Goal: Information Seeking & Learning: Learn about a topic

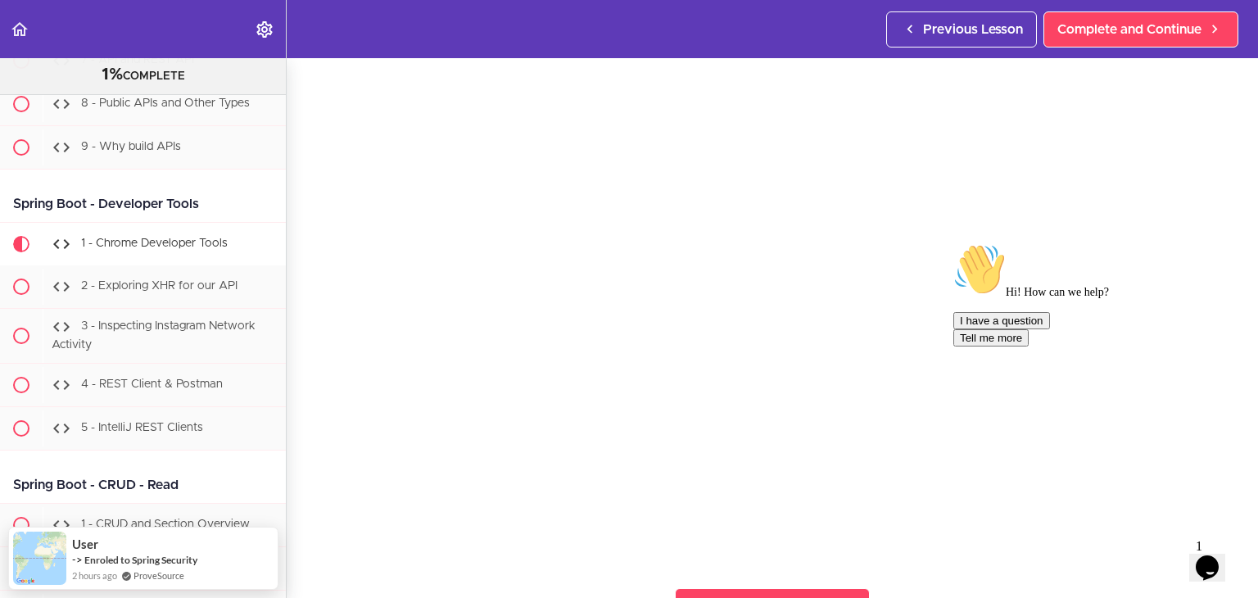
scroll to position [82, 0]
drag, startPoint x: 1216, startPoint y: 360, endPoint x: 2163, endPoint y: 596, distance: 975.1
click at [954, 243] on icon "Chat attention grabber" at bounding box center [954, 243] width 0 height 0
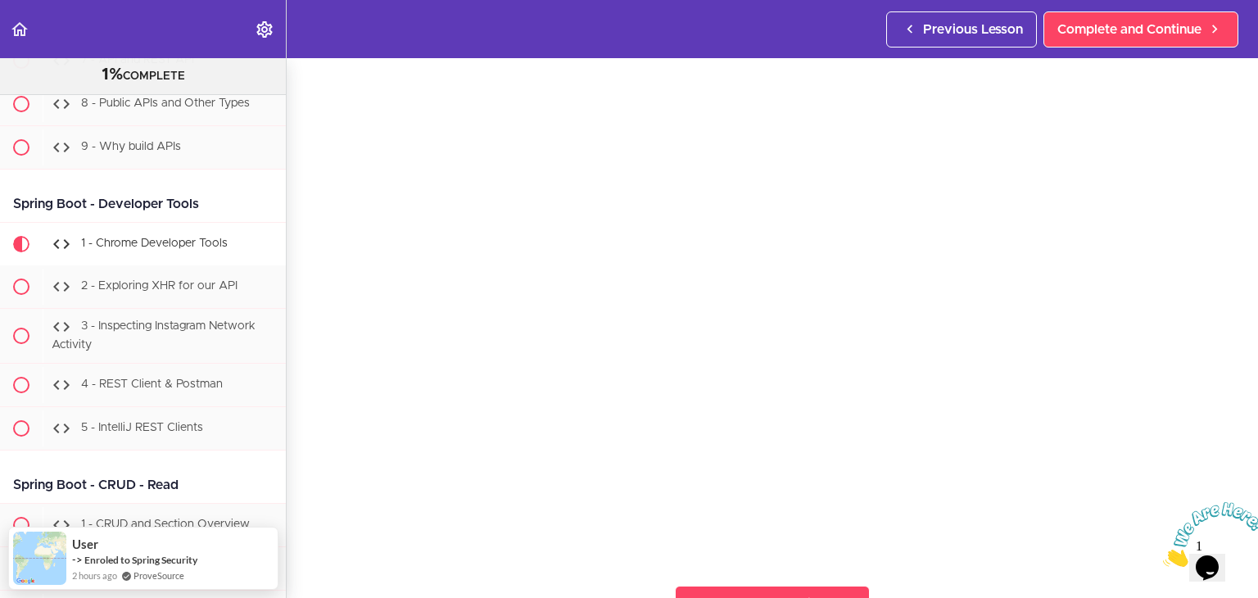
drag, startPoint x: 2402, startPoint y: 999, endPoint x: 1247, endPoint y: 504, distance: 1256.9
click at [1163, 555] on icon "Close" at bounding box center [1163, 562] width 0 height 14
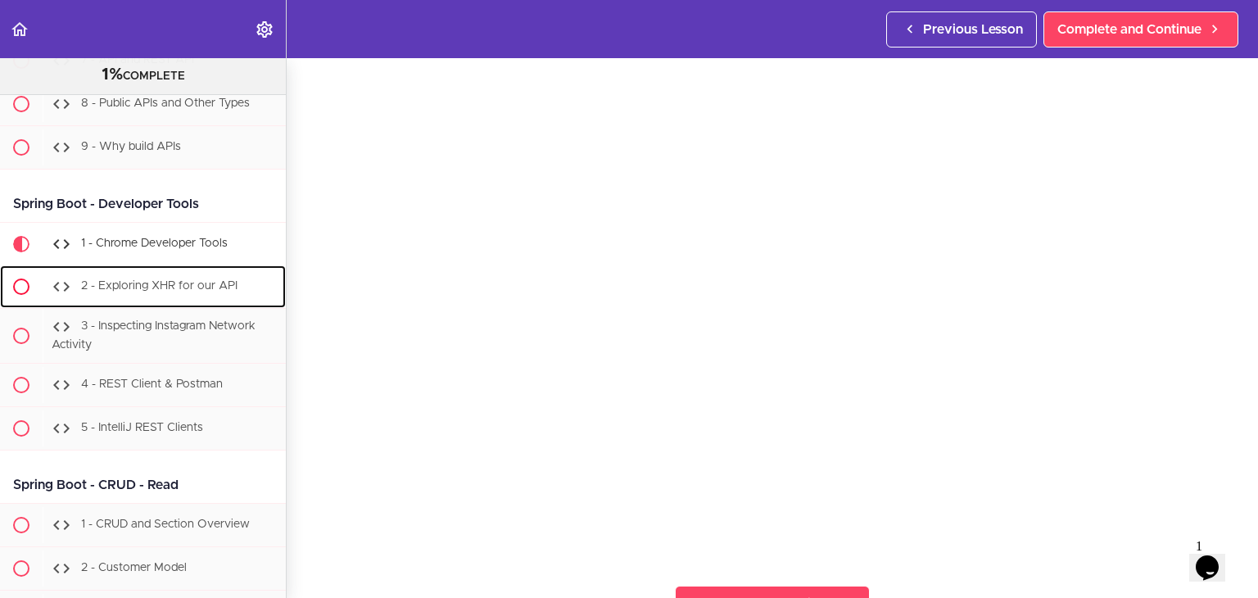
click at [130, 292] on span "2 - Exploring XHR for our API" at bounding box center [159, 285] width 156 height 11
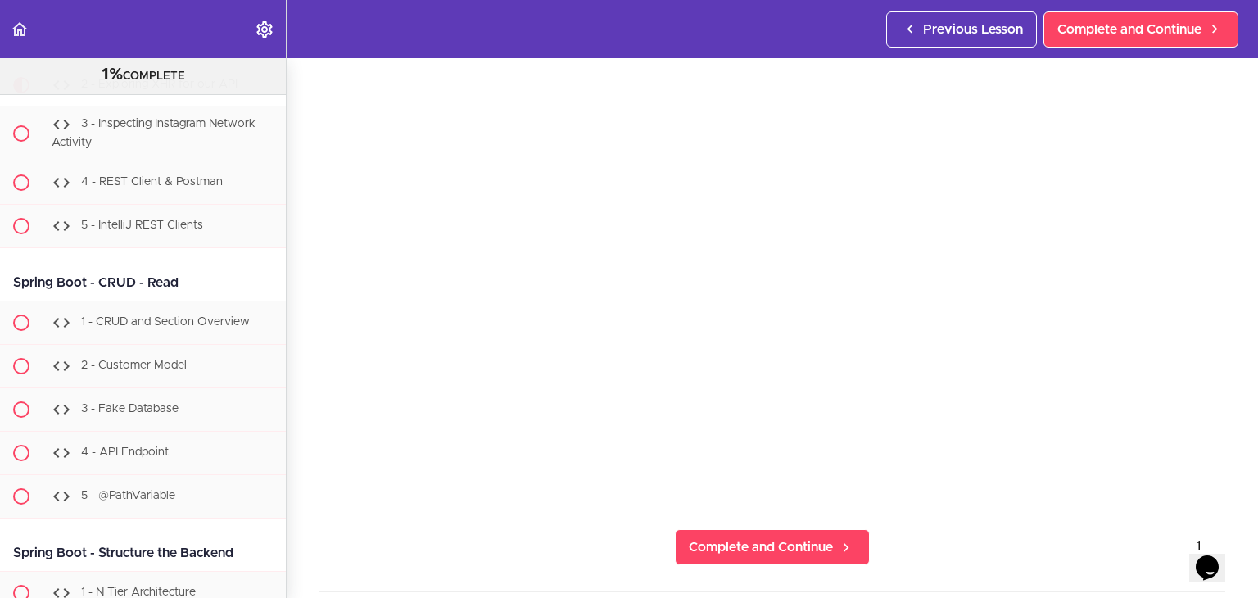
scroll to position [139, 0]
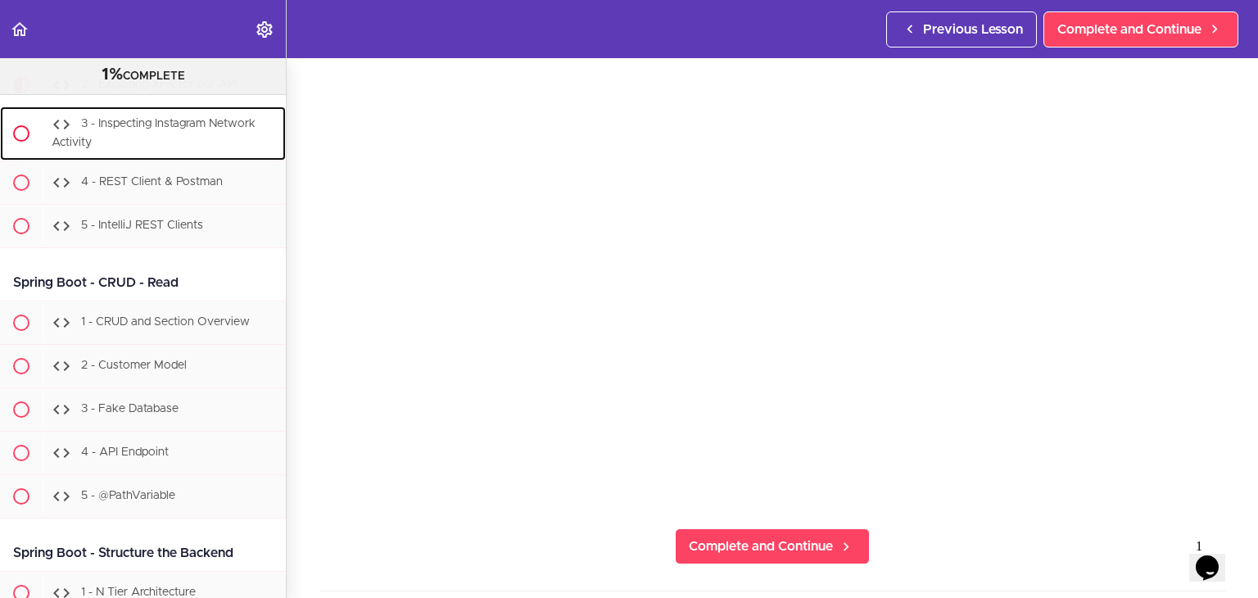
click at [164, 148] on span "3 - Inspecting Instagram Network Activity" at bounding box center [154, 133] width 204 height 30
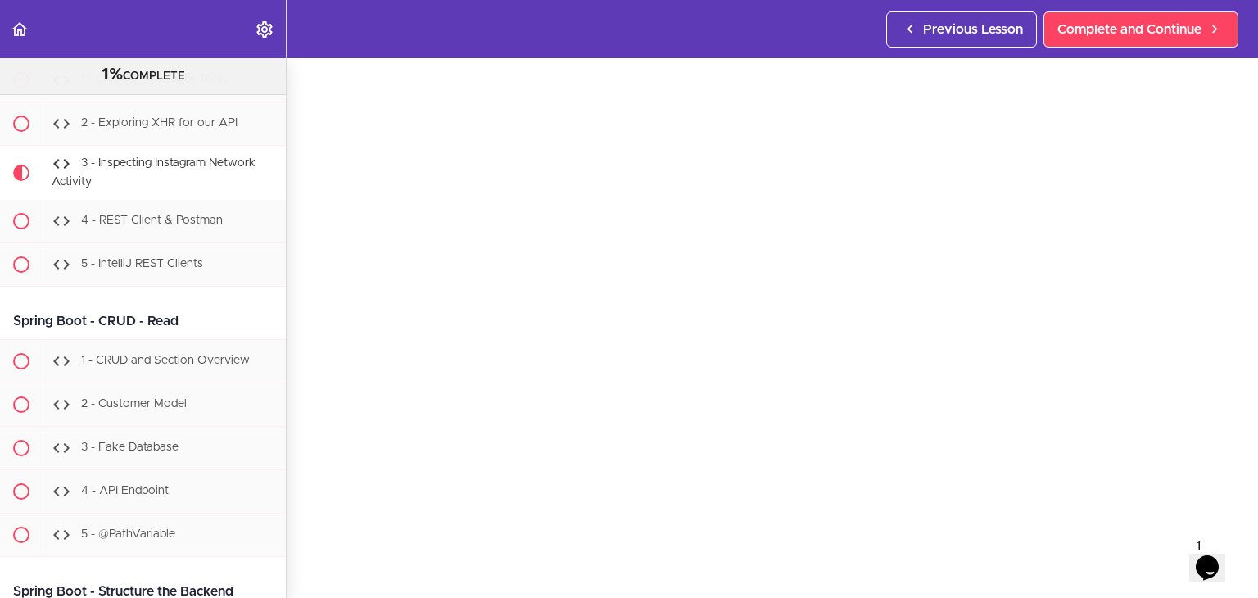
scroll to position [16570, 0]
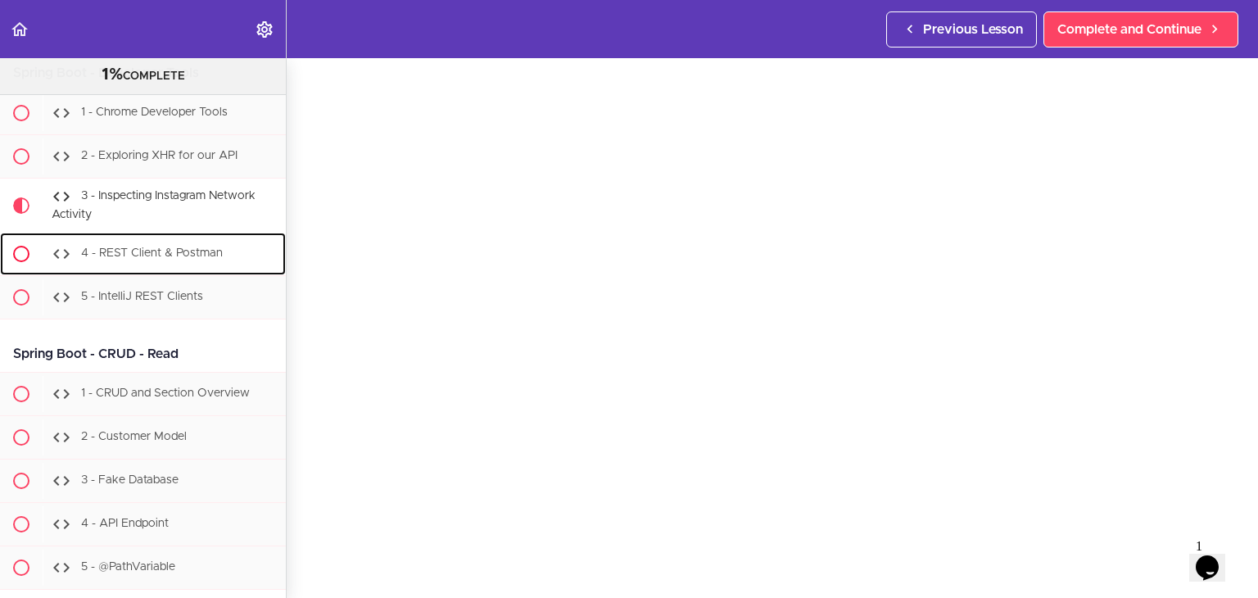
drag, startPoint x: 123, startPoint y: 306, endPoint x: 118, endPoint y: 298, distance: 8.9
click at [122, 259] on span "4 - REST Client & Postman" at bounding box center [152, 252] width 142 height 11
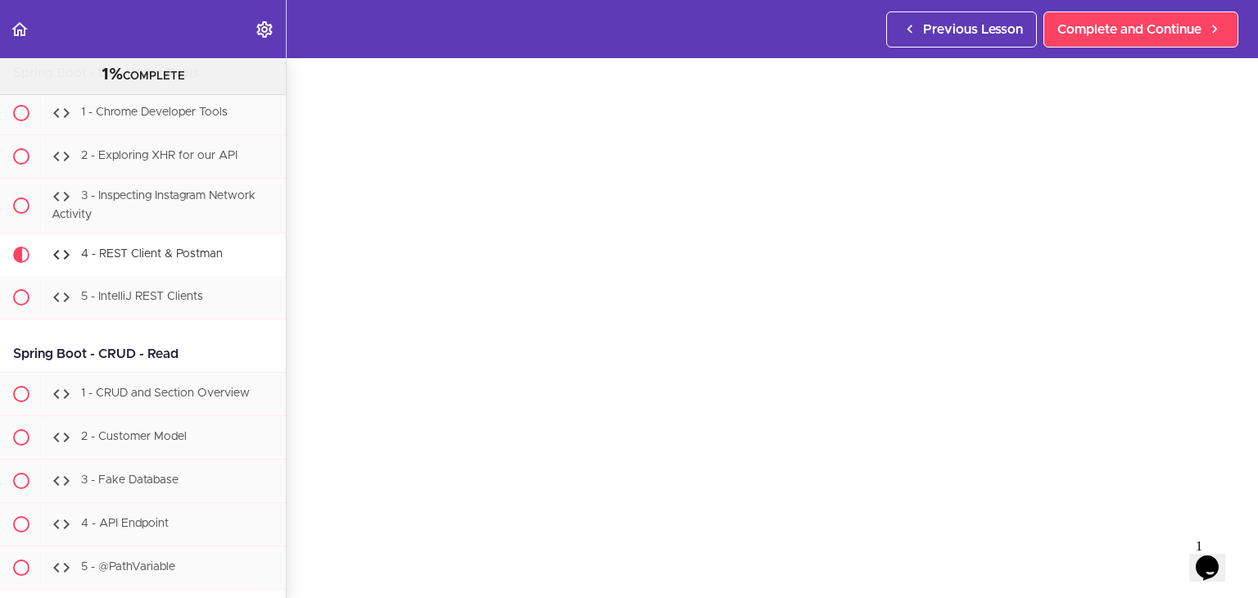
scroll to position [70, 0]
click at [161, 302] on span "5 - IntelliJ REST Clients" at bounding box center [142, 296] width 122 height 11
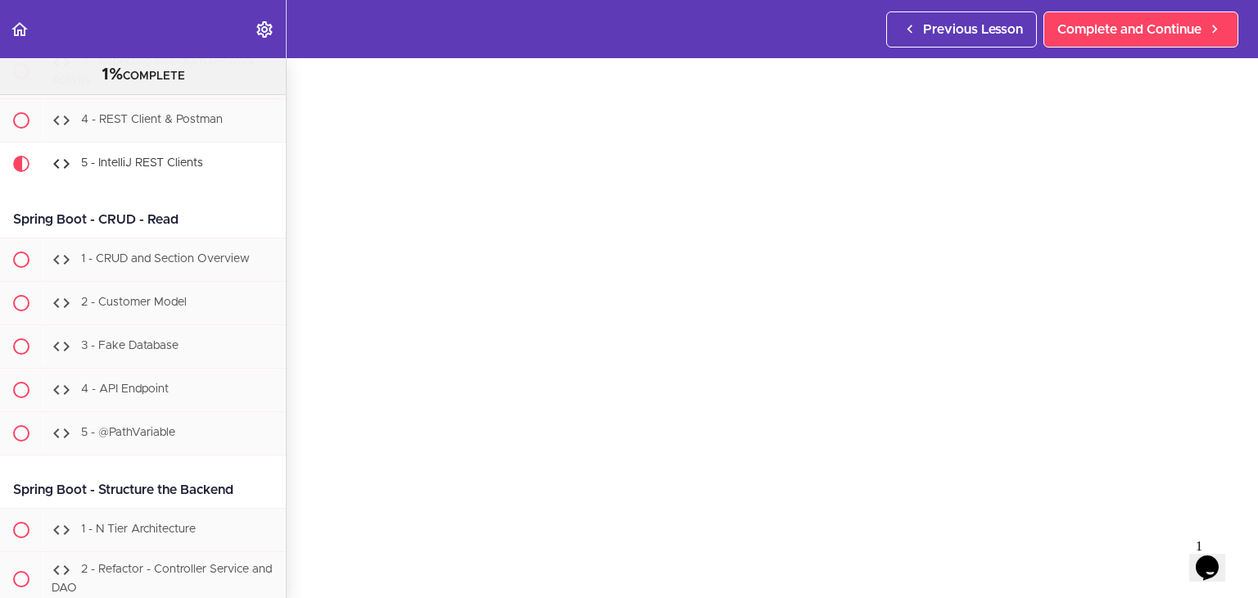
scroll to position [16701, 0]
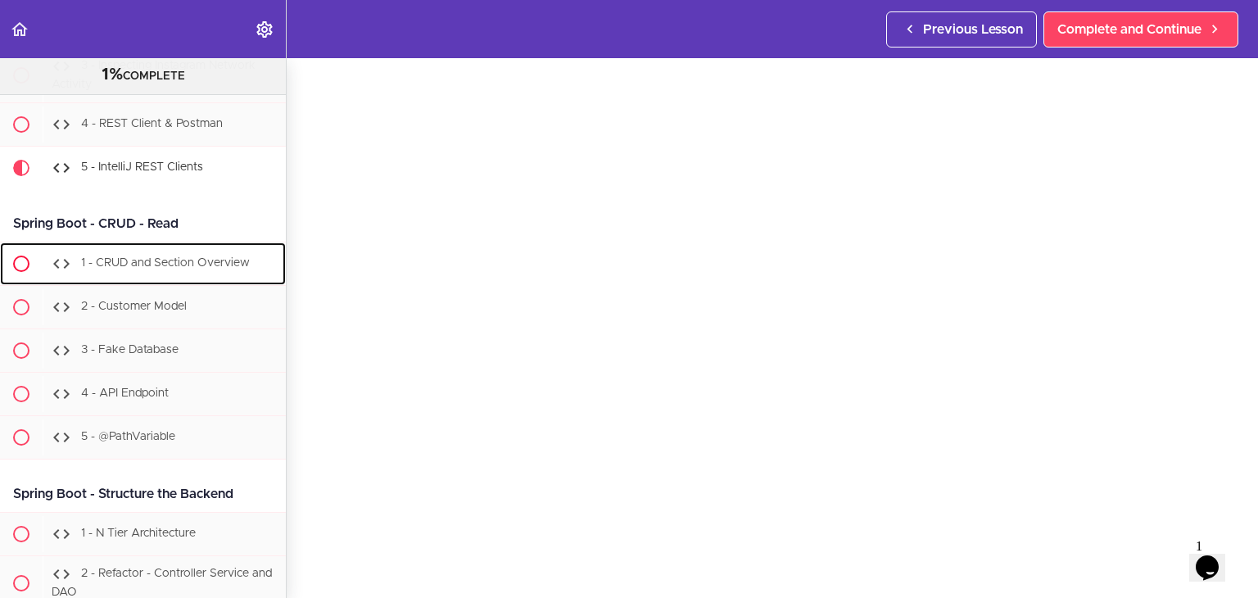
click at [147, 282] on div "1 - CRUD and Section Overview" at bounding box center [164, 264] width 243 height 36
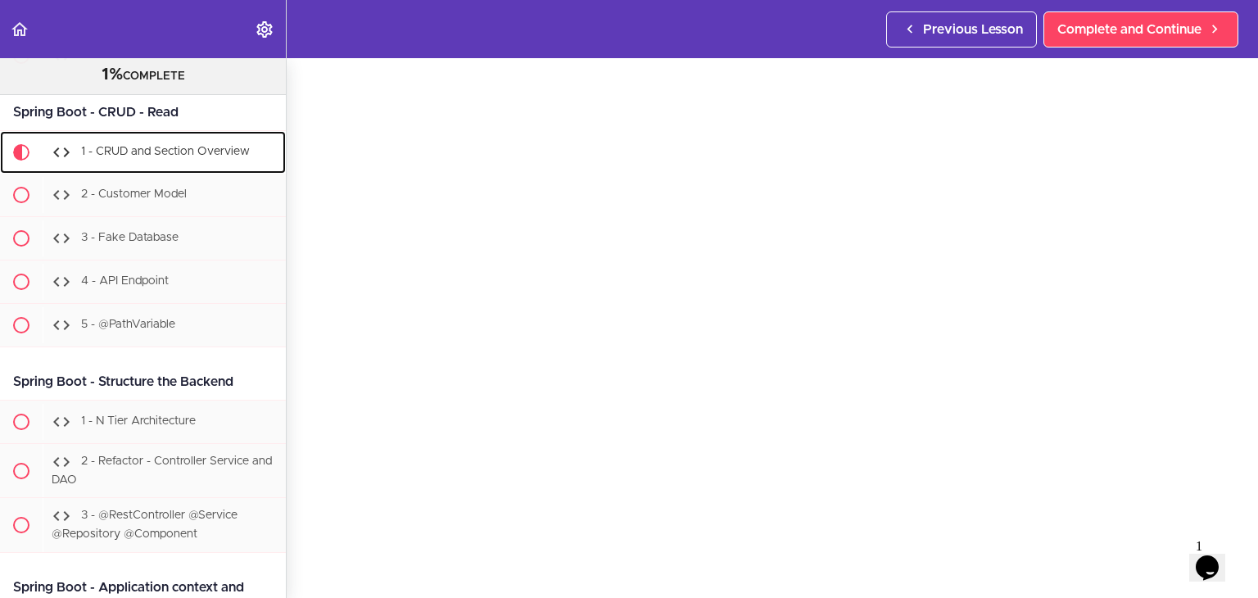
scroll to position [16832, 0]
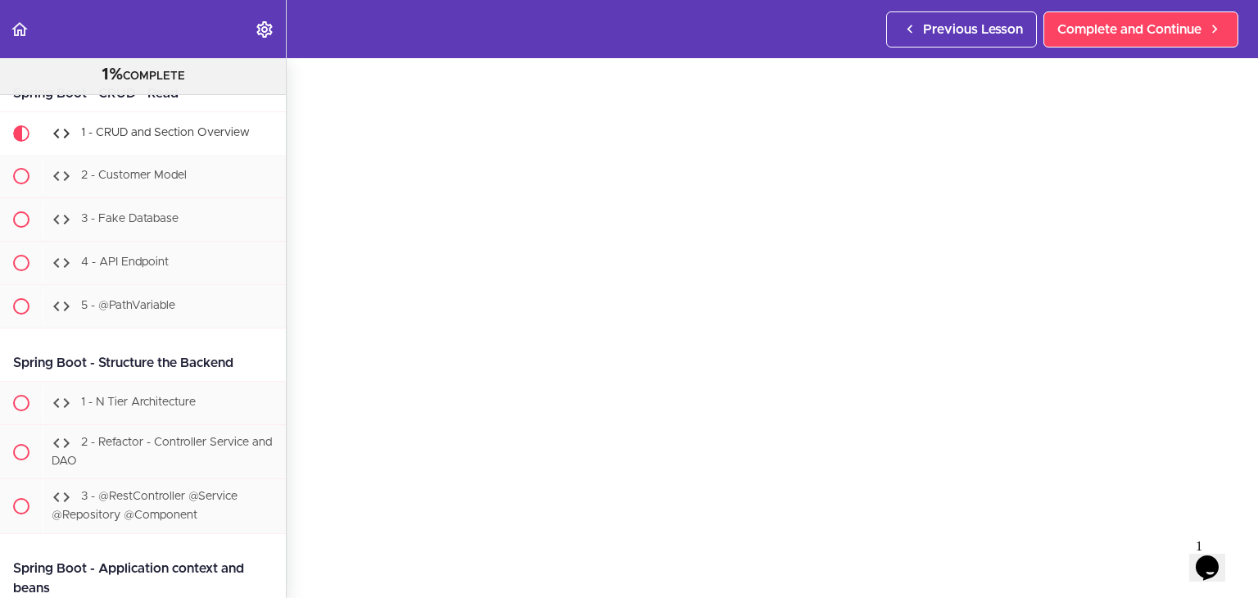
click at [287, 578] on section "Java Master Class 1% COMPLETE Course Intro 1 - Intro 2 - Practice Practice Prac…" at bounding box center [629, 328] width 1258 height 540
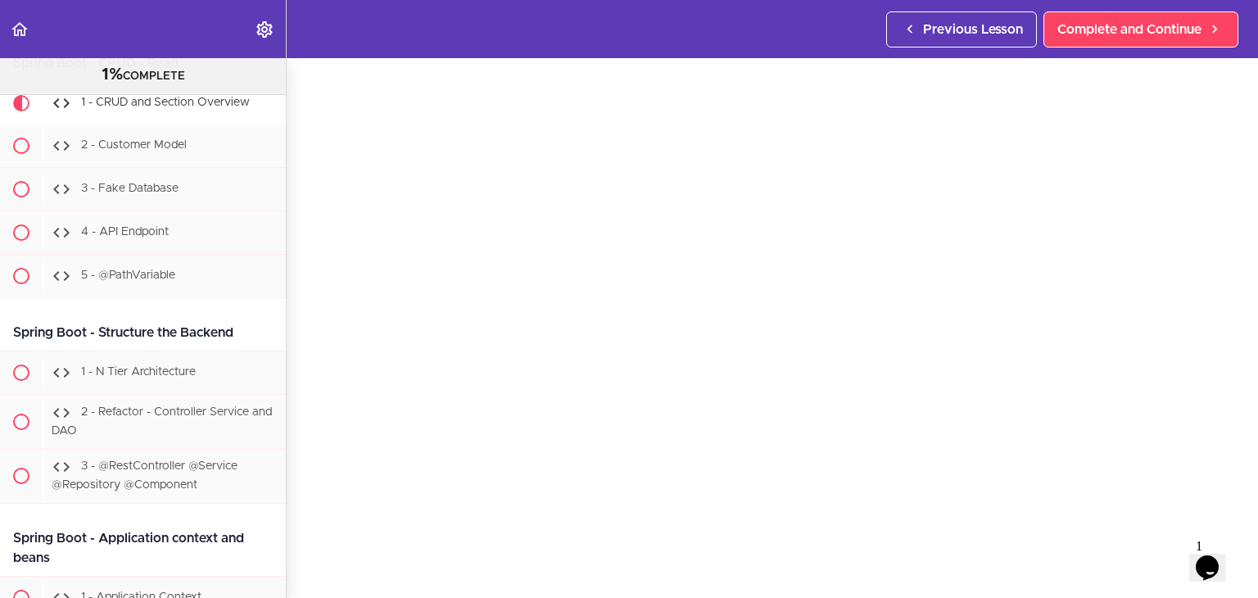
scroll to position [16864, 0]
